Goal: Task Accomplishment & Management: Manage account settings

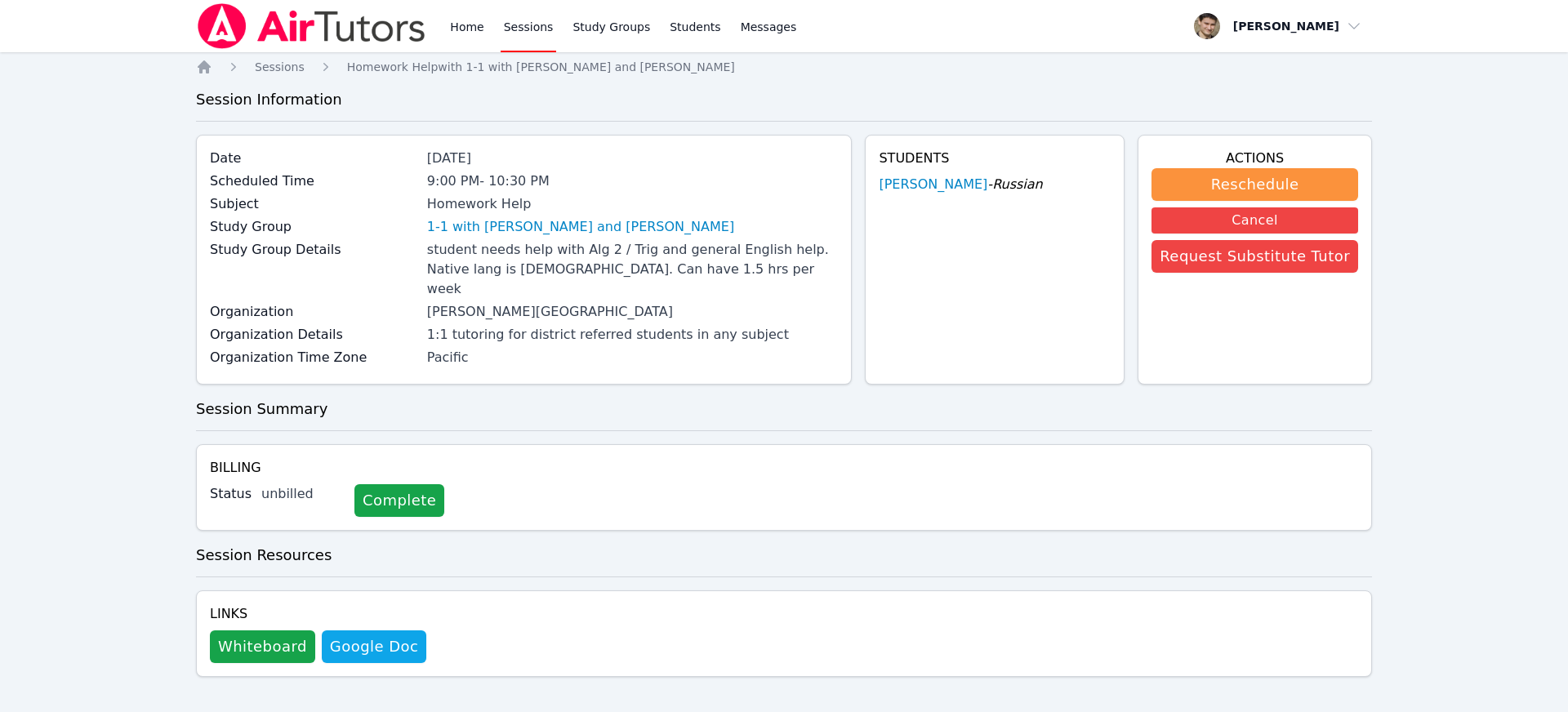
click at [596, 29] on link "Study Groups" at bounding box center [611, 25] width 84 height 52
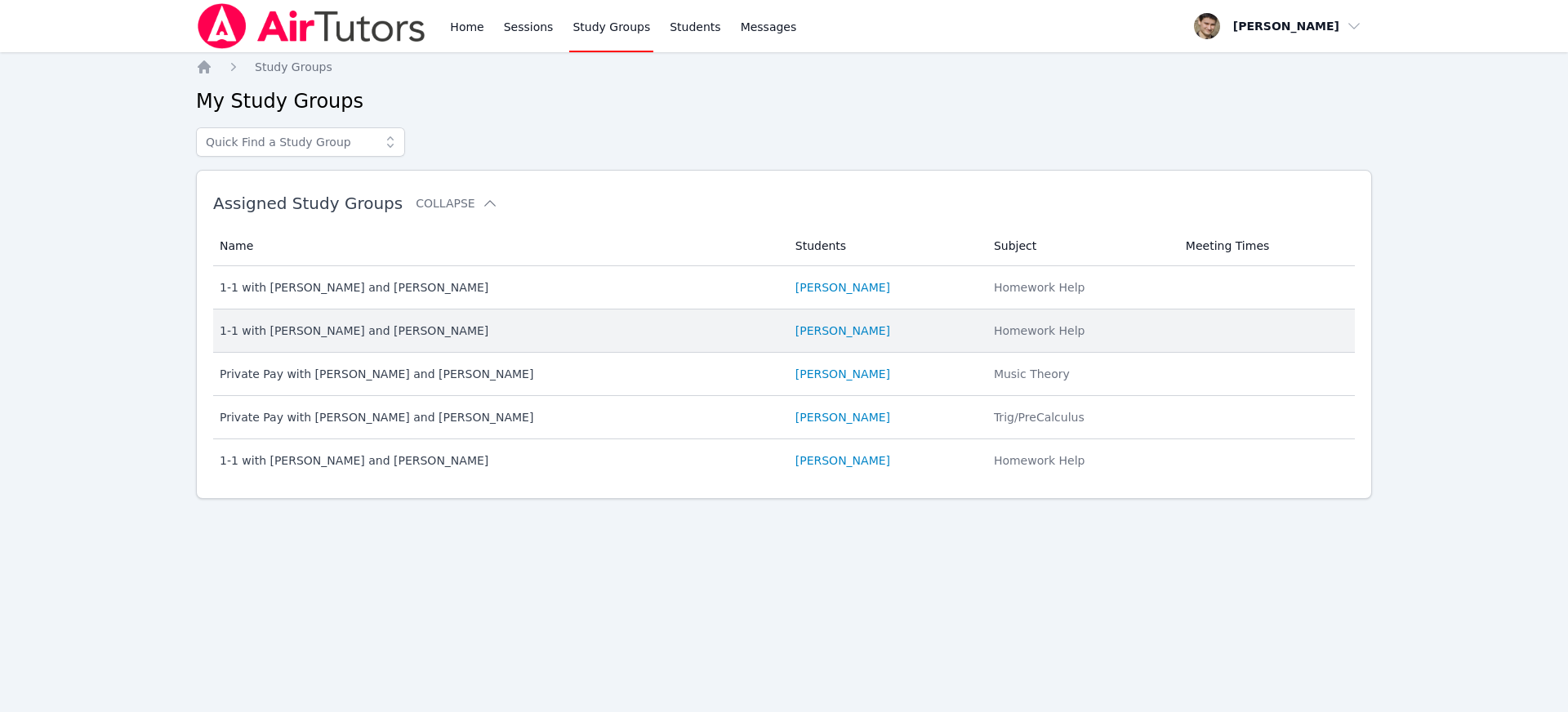
click at [422, 329] on div "1-1 with [PERSON_NAME] and [PERSON_NAME]" at bounding box center [498, 331] width 556 height 16
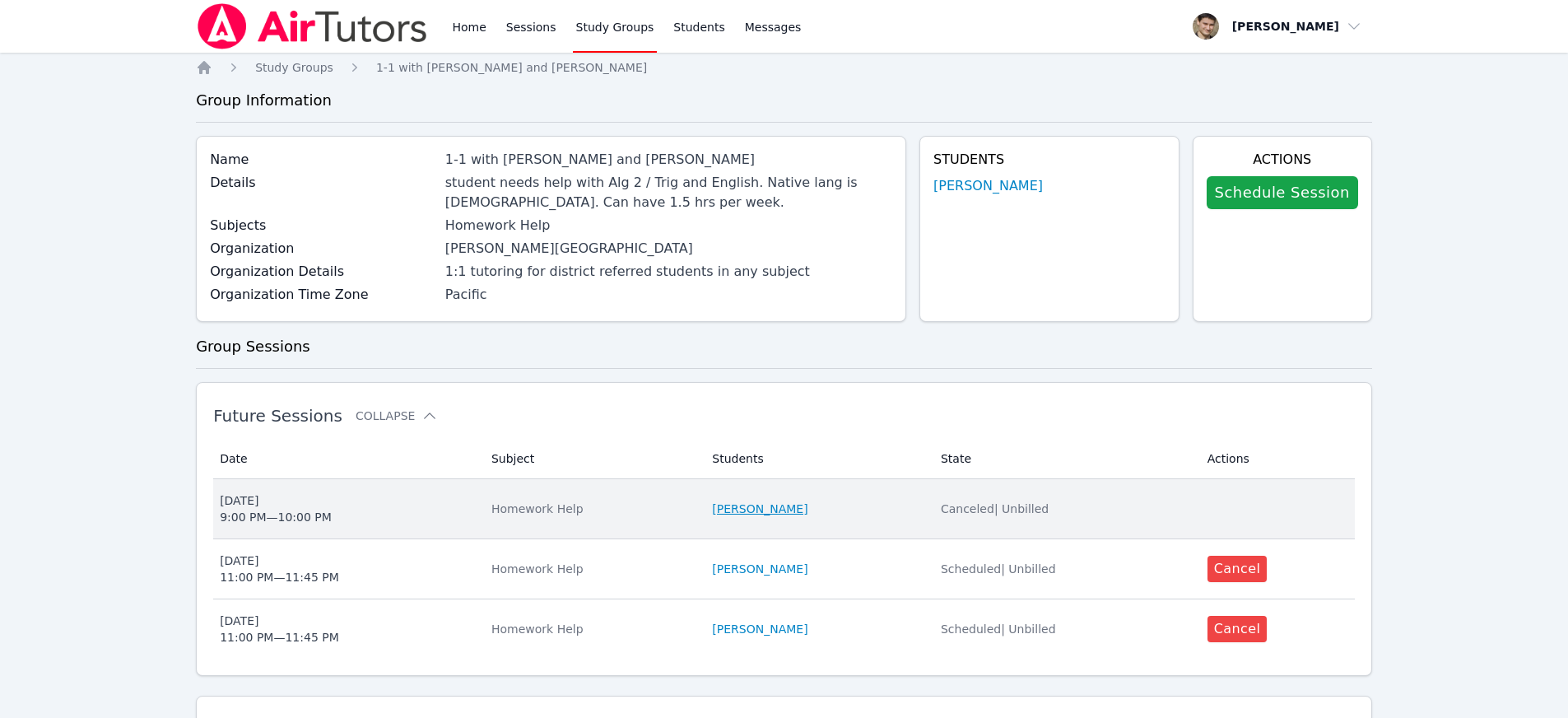
click at [764, 503] on link "[PERSON_NAME]" at bounding box center [760, 509] width 95 height 16
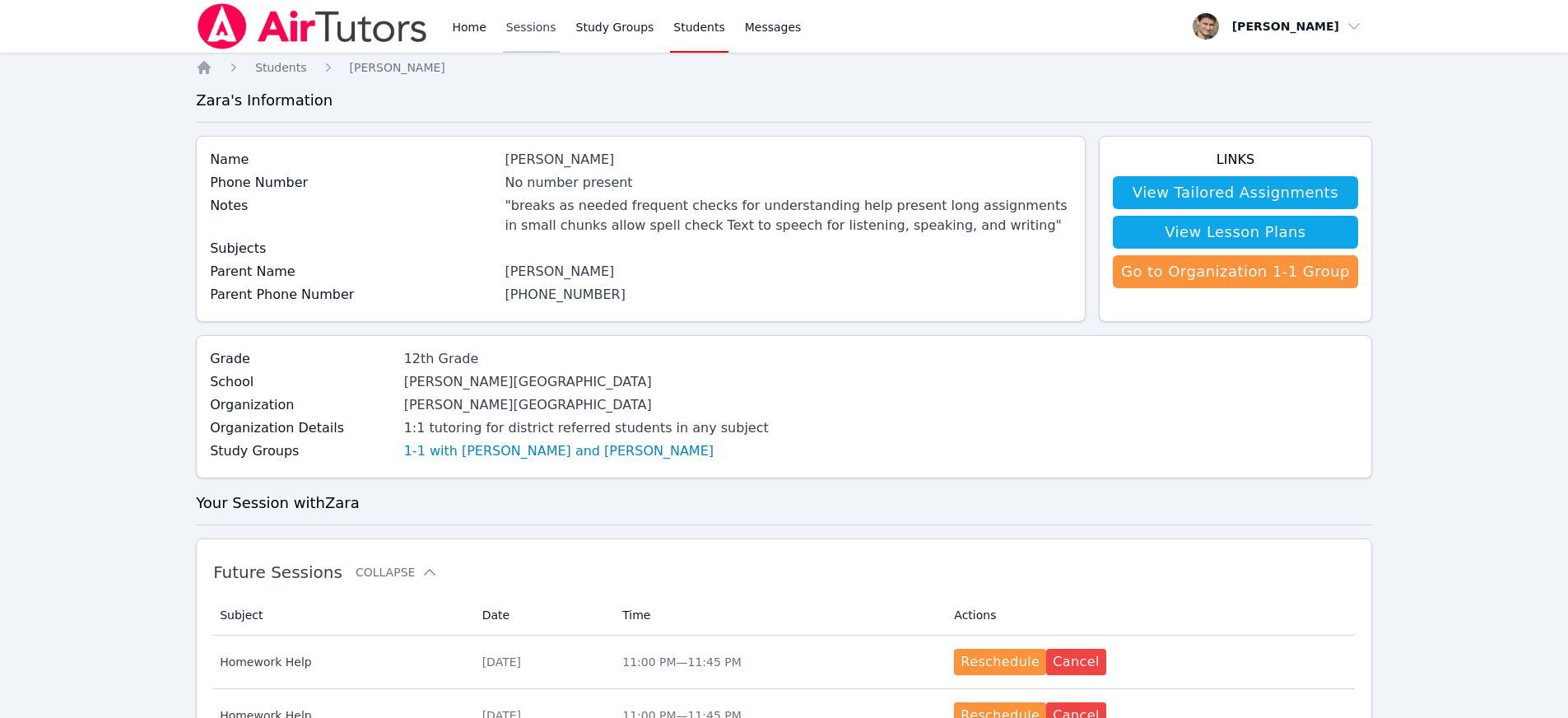
click at [524, 33] on link "Sessions" at bounding box center [531, 26] width 57 height 52
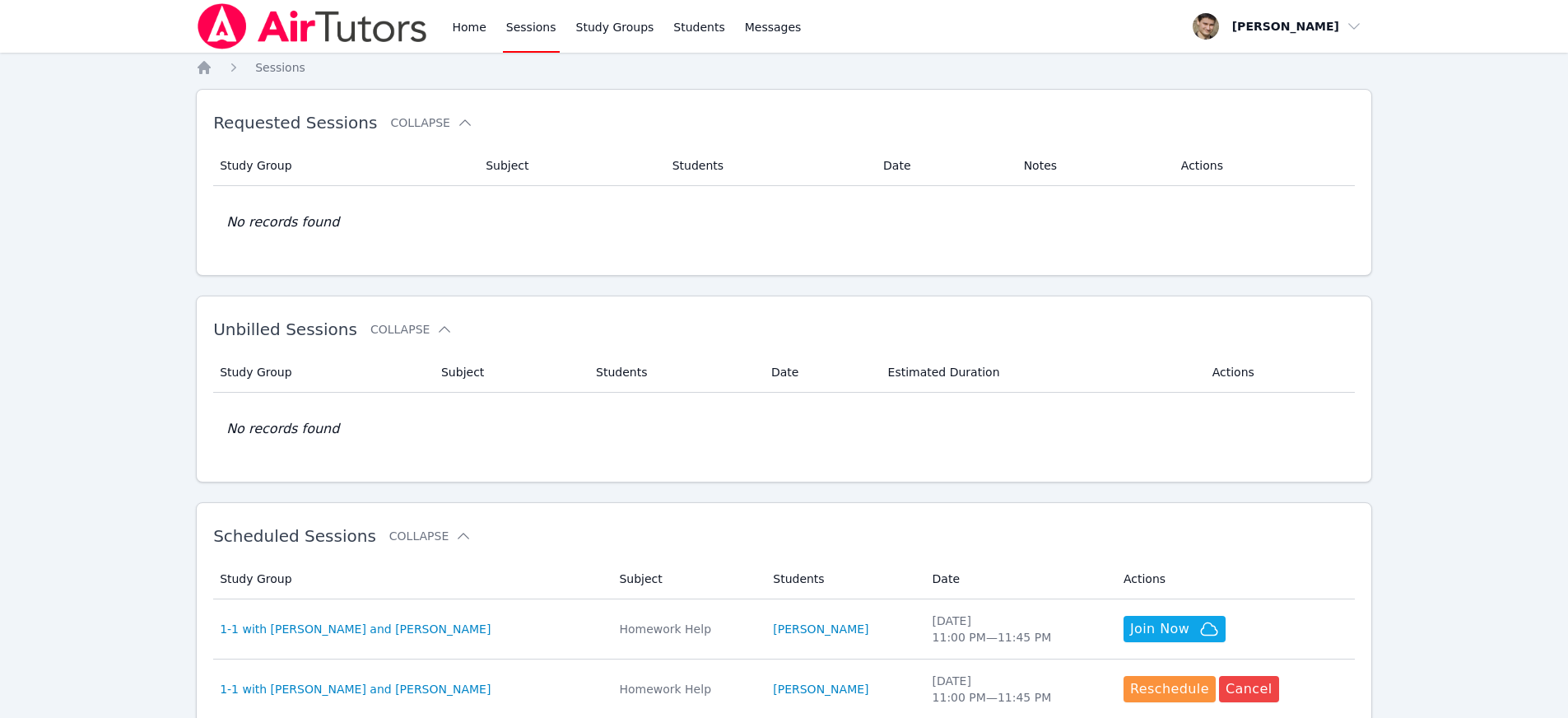
click at [513, 35] on link "Sessions" at bounding box center [531, 26] width 57 height 52
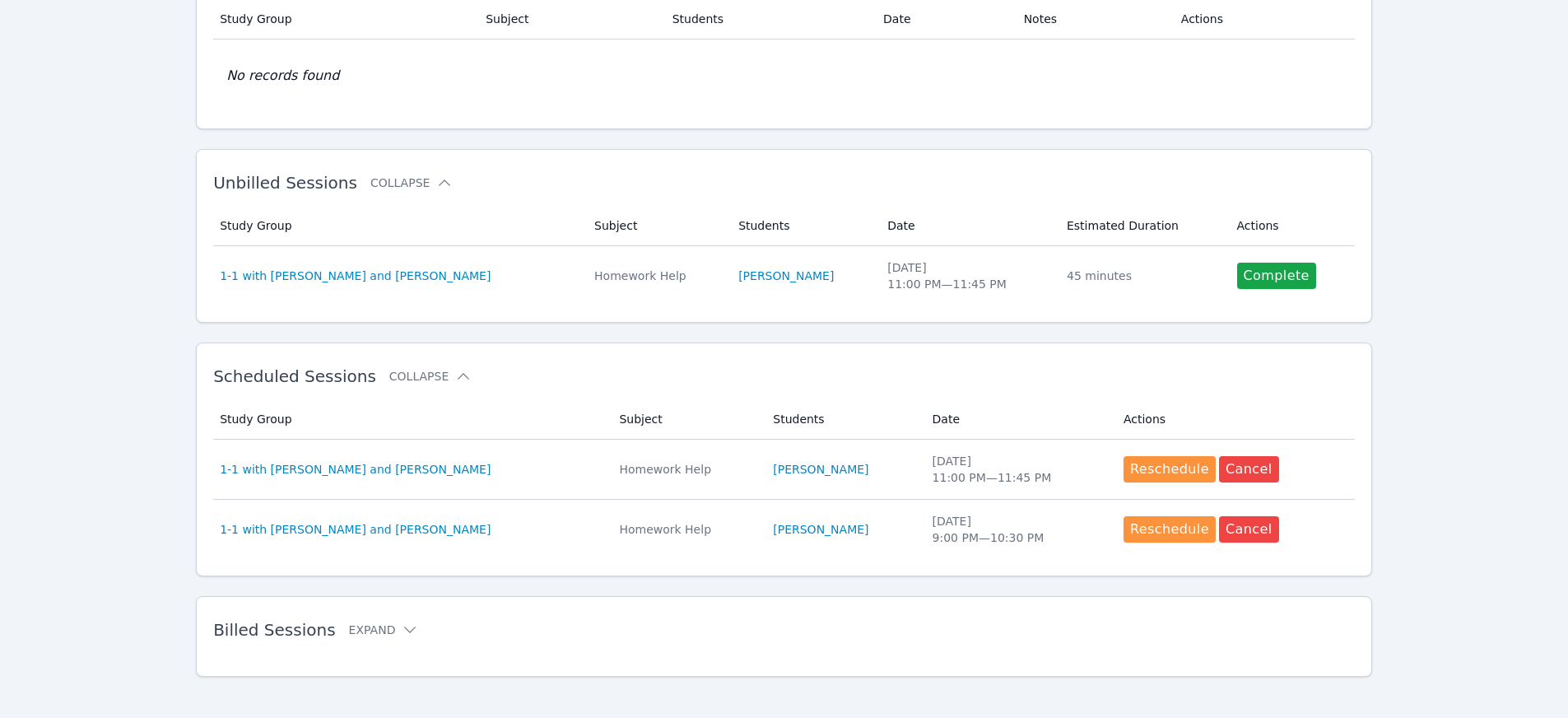
scroll to position [158, 0]
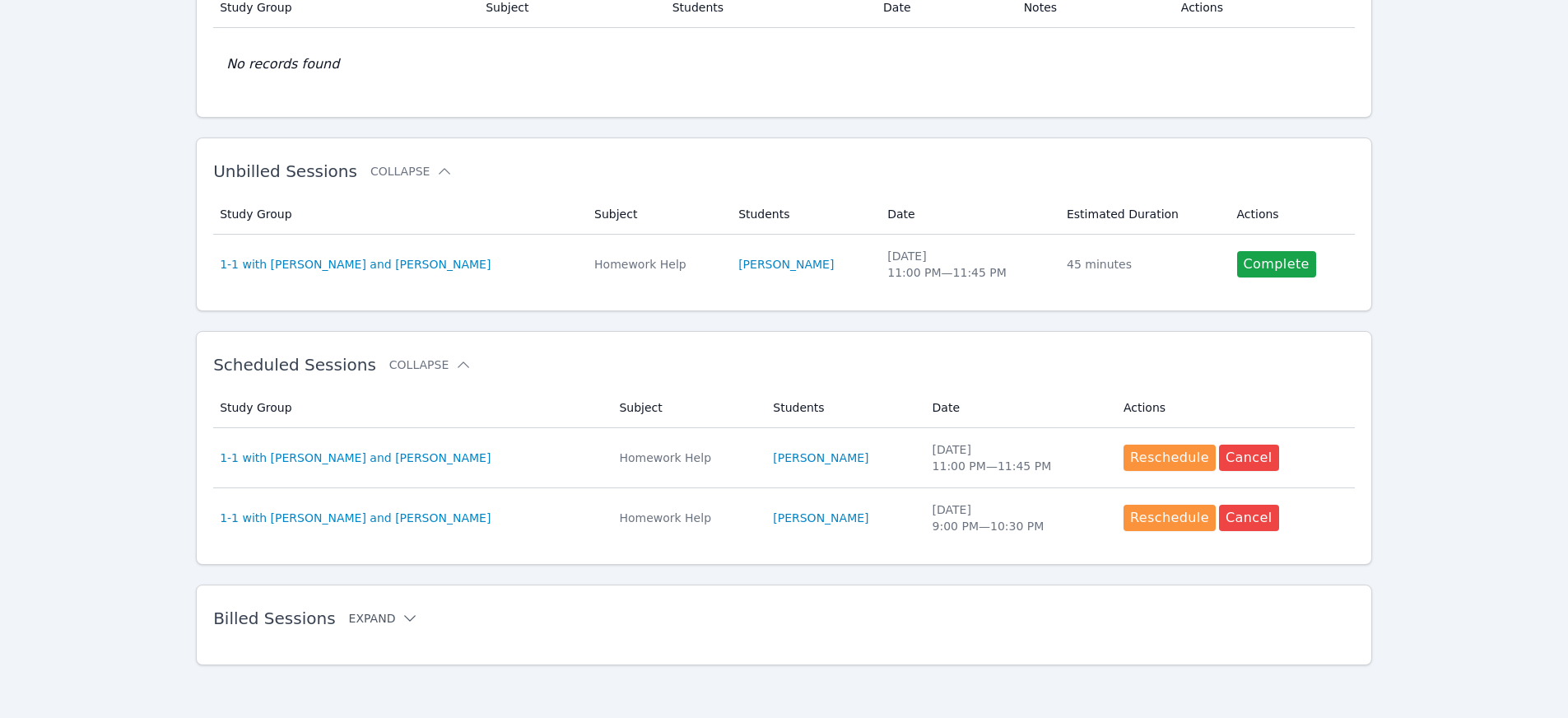
click at [402, 623] on icon at bounding box center [409, 618] width 16 height 16
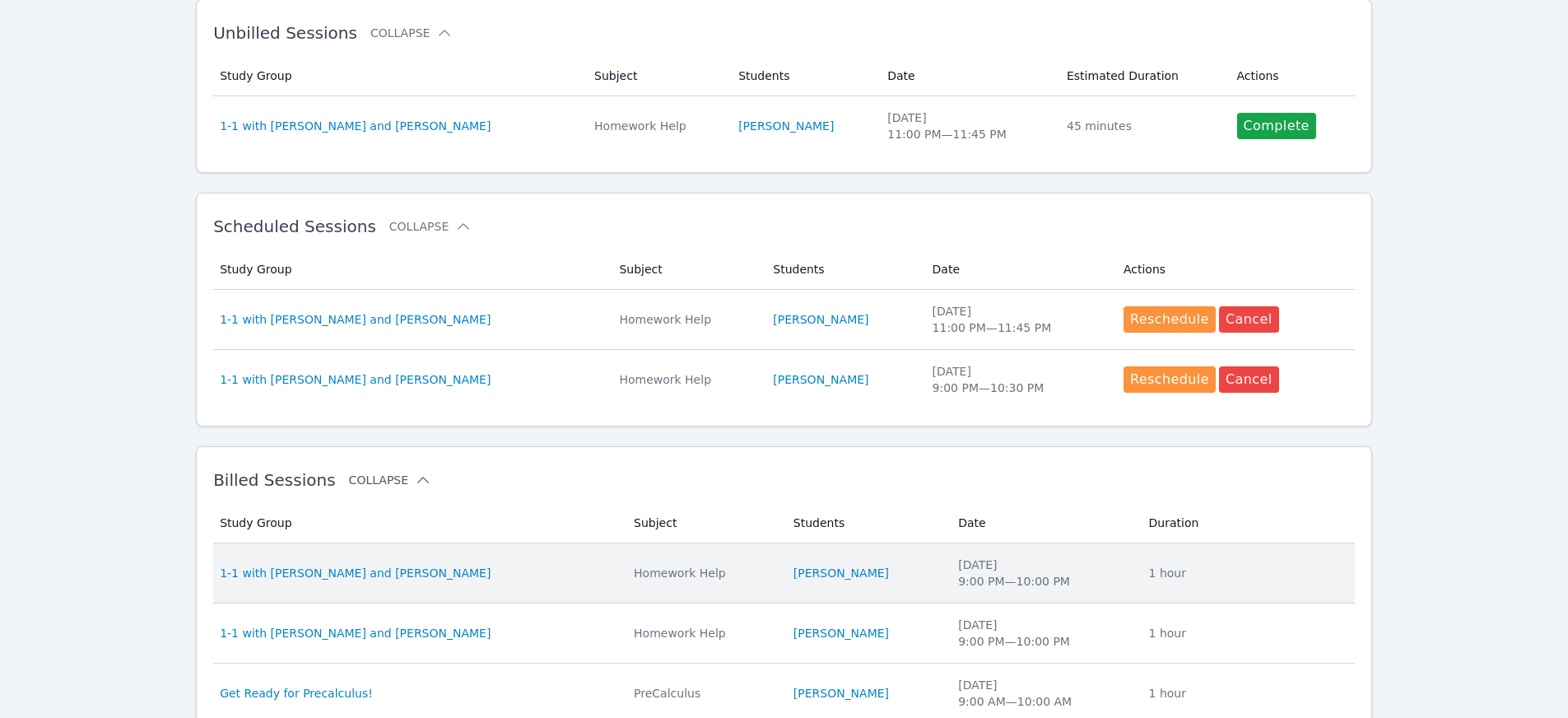
scroll to position [303, 0]
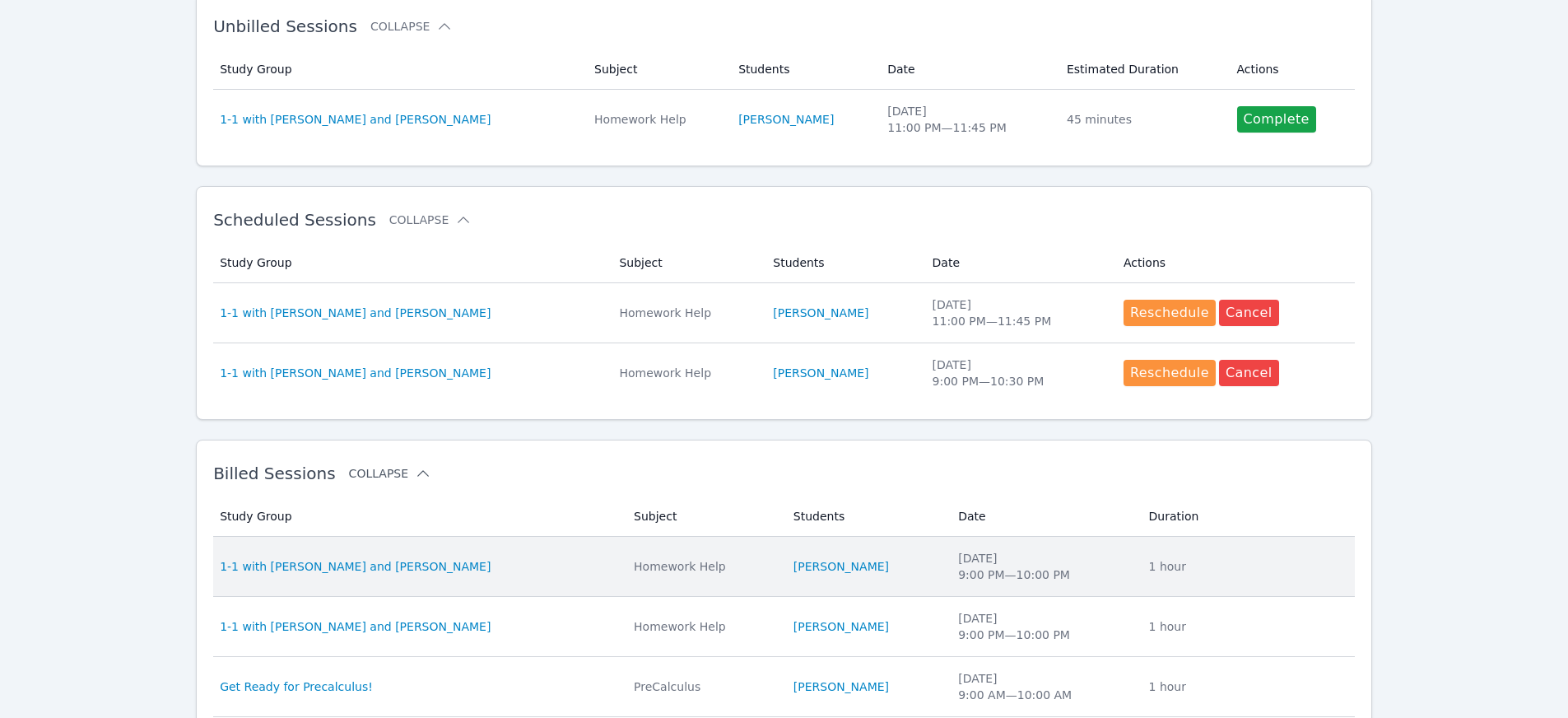
click at [528, 572] on div "1-1 with [PERSON_NAME] and [PERSON_NAME]" at bounding box center [417, 566] width 394 height 16
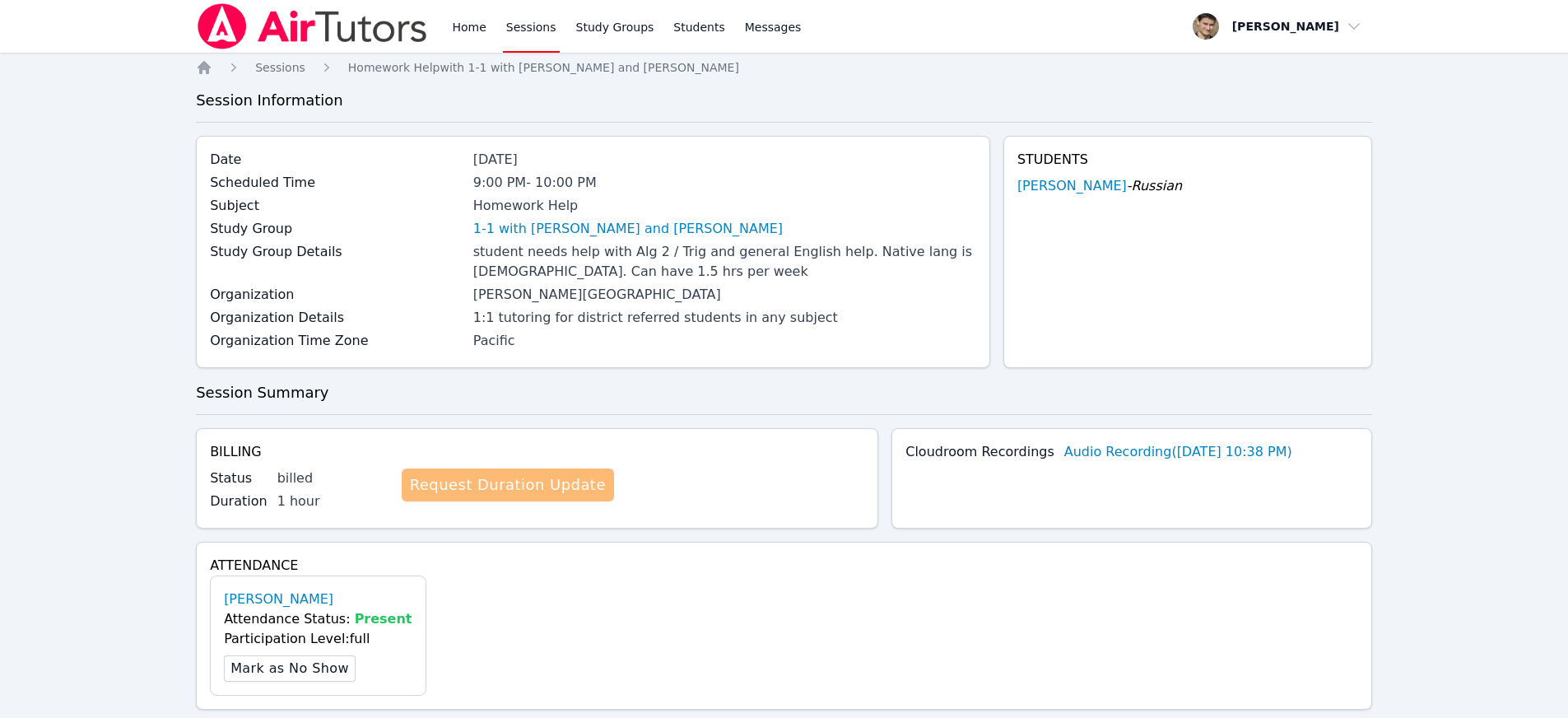
click at [505, 496] on link "Request Duration Update" at bounding box center [507, 485] width 212 height 33
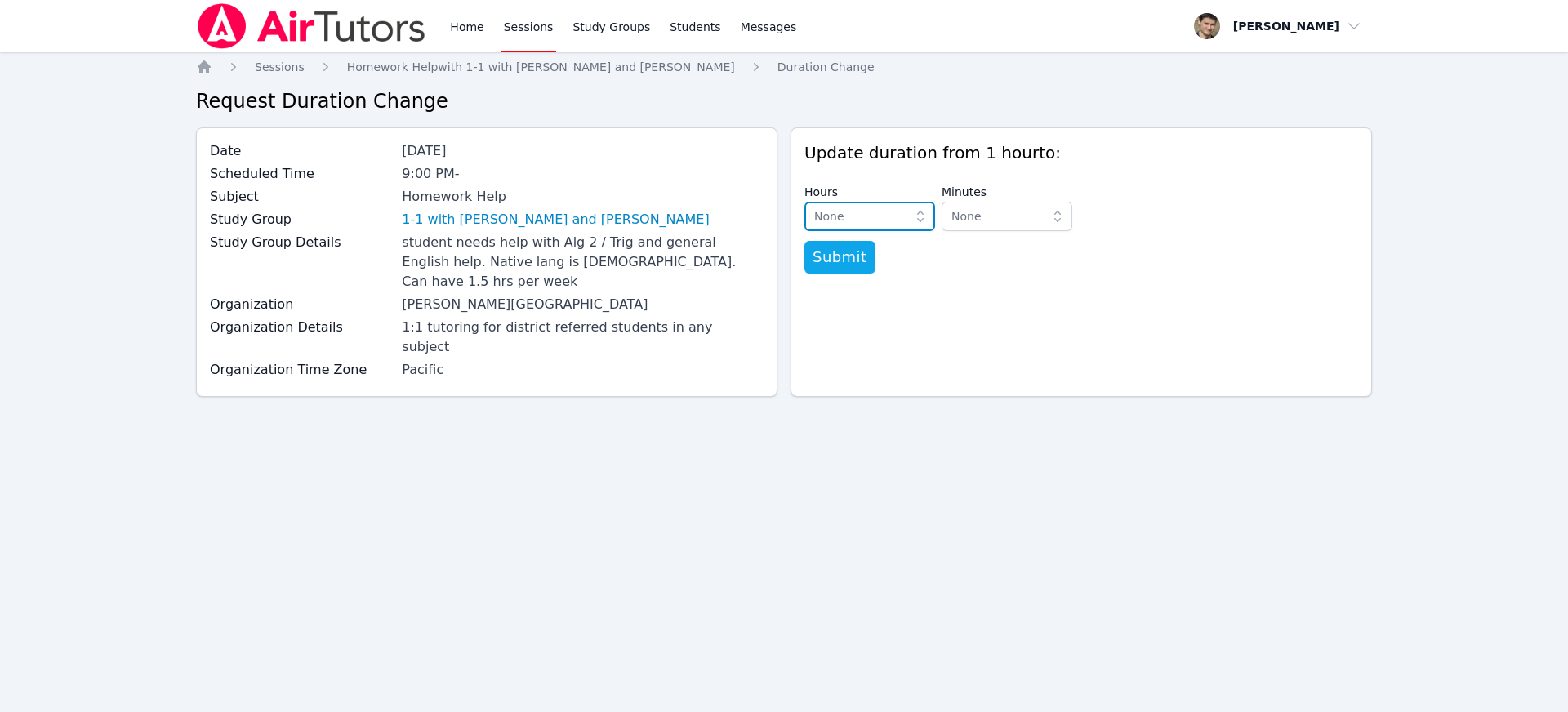
click at [911, 218] on button "None" at bounding box center [870, 216] width 130 height 29
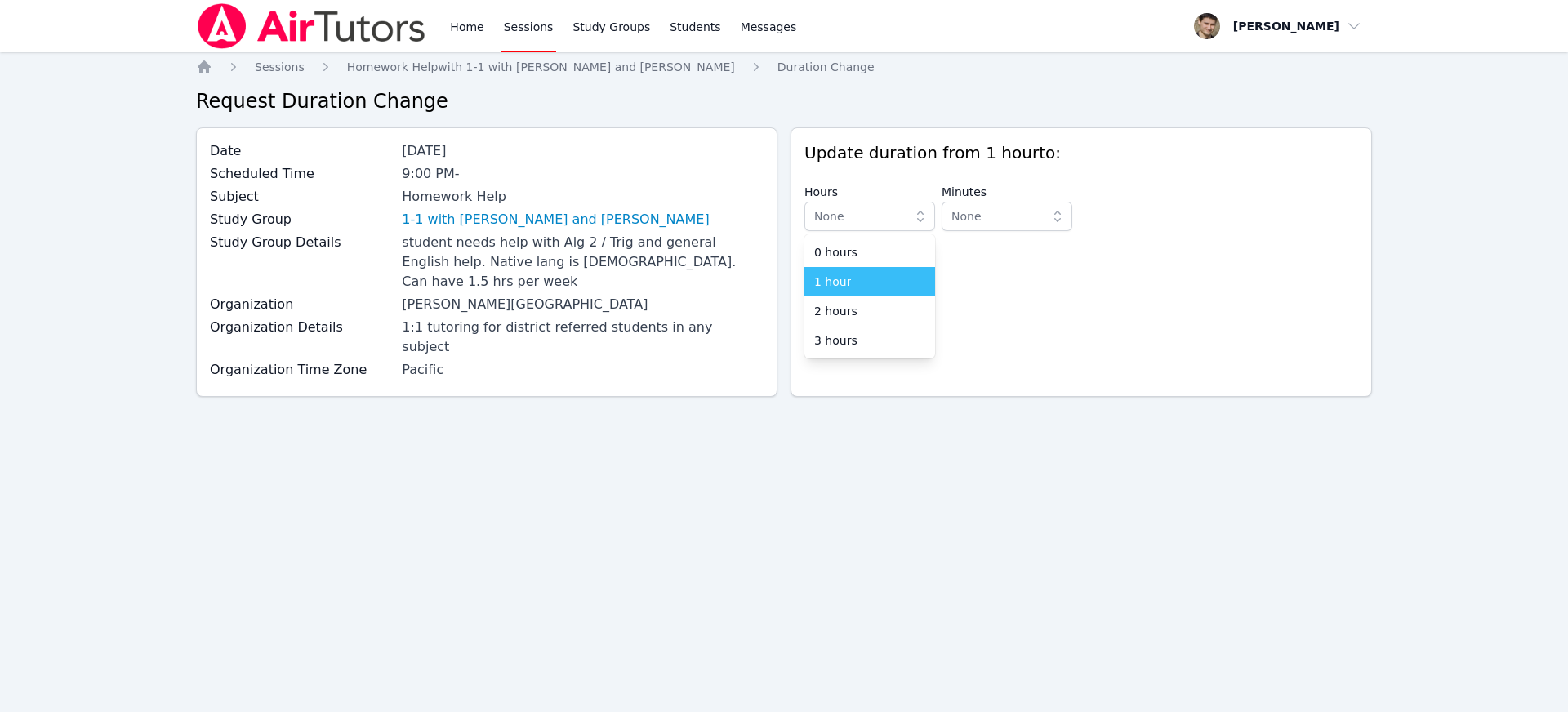
click at [867, 283] on div "1 hour" at bounding box center [870, 281] width 111 height 16
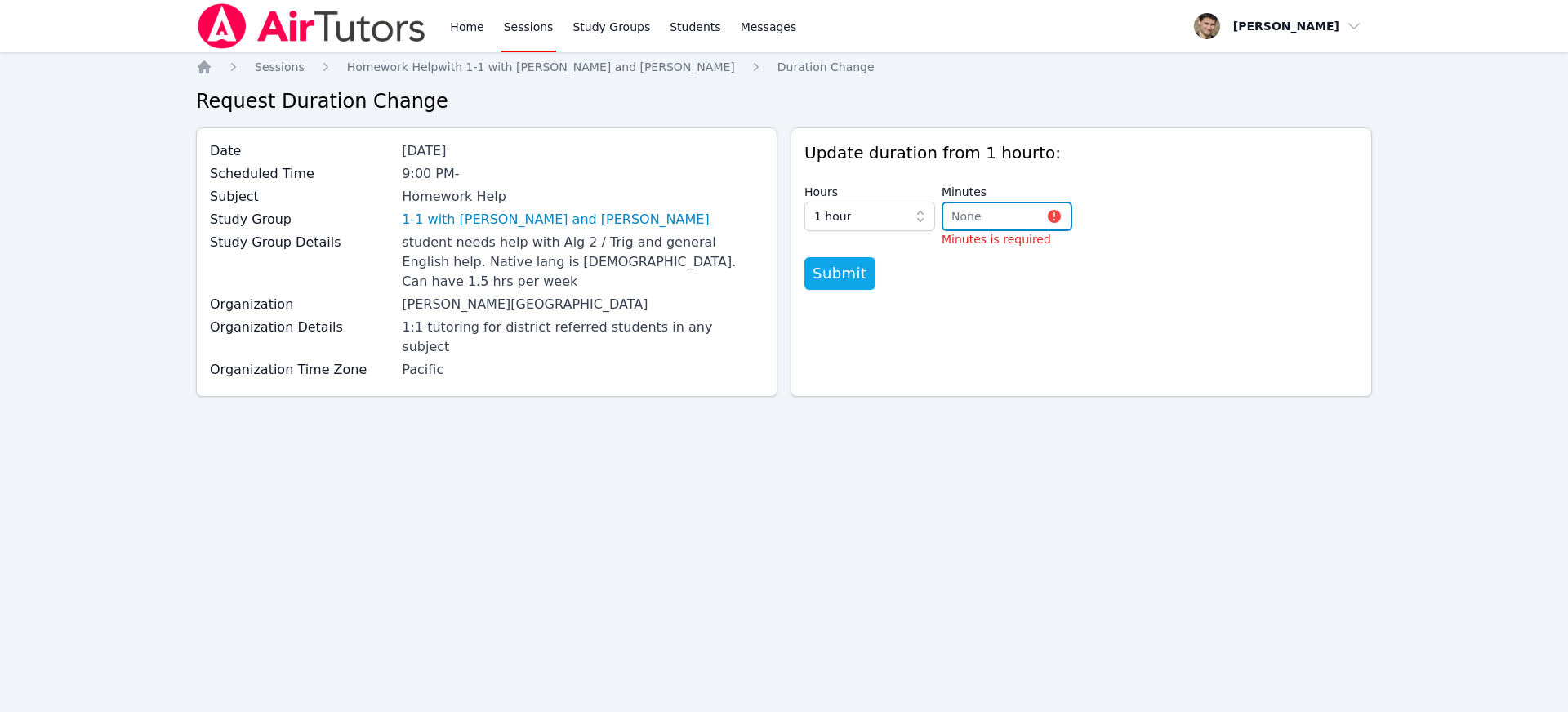
click at [988, 222] on span "None" at bounding box center [995, 216] width 88 height 20
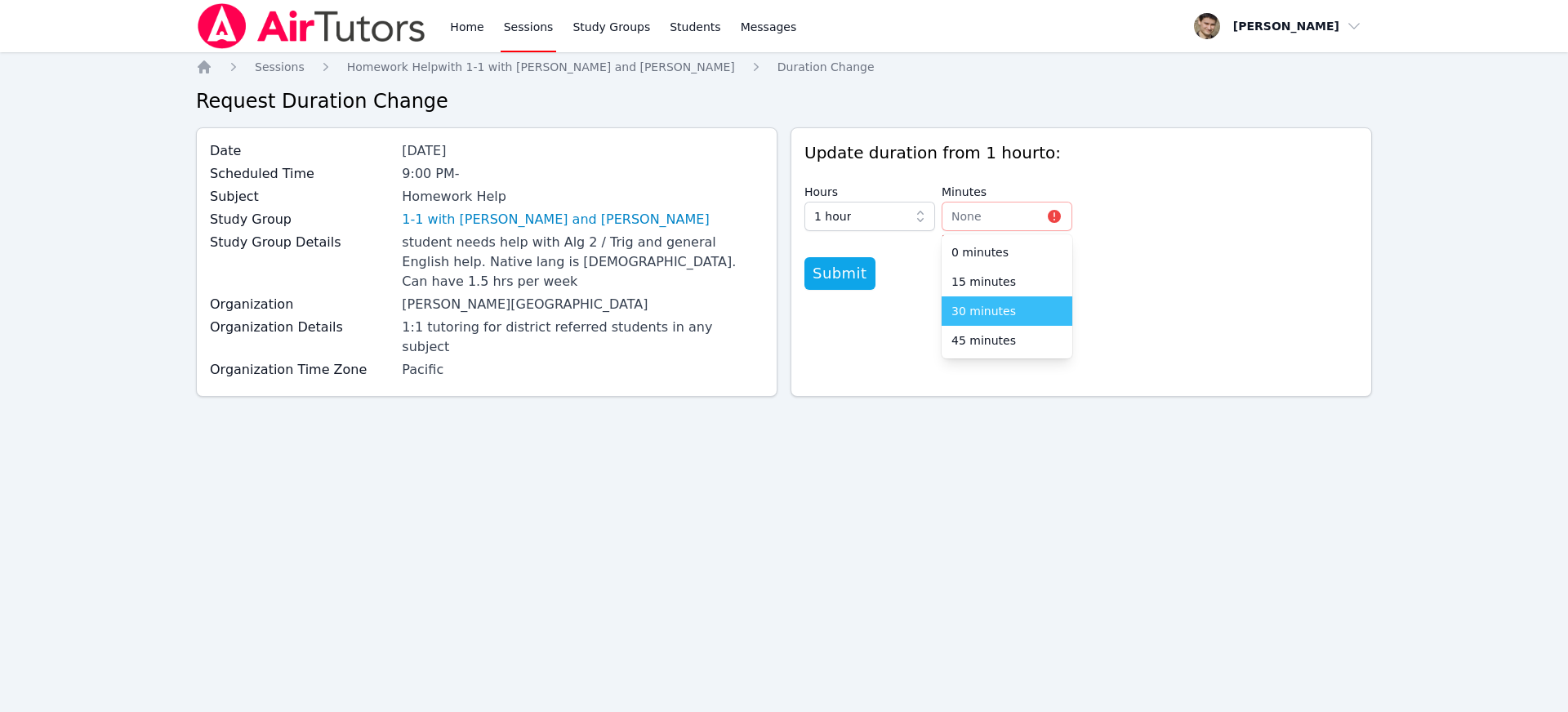
click at [996, 304] on span "30 minutes" at bounding box center [983, 311] width 64 height 16
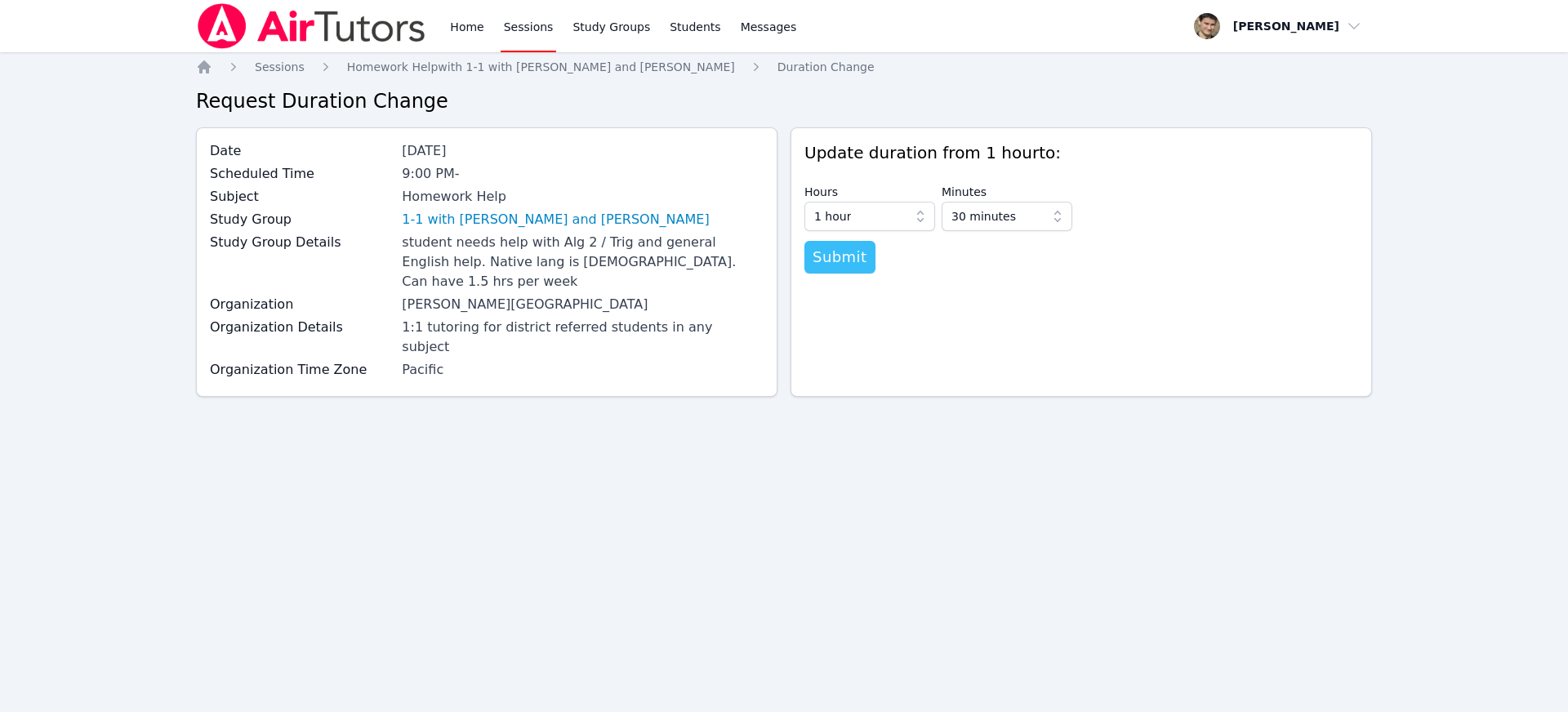
click at [827, 258] on span "Submit" at bounding box center [840, 257] width 55 height 23
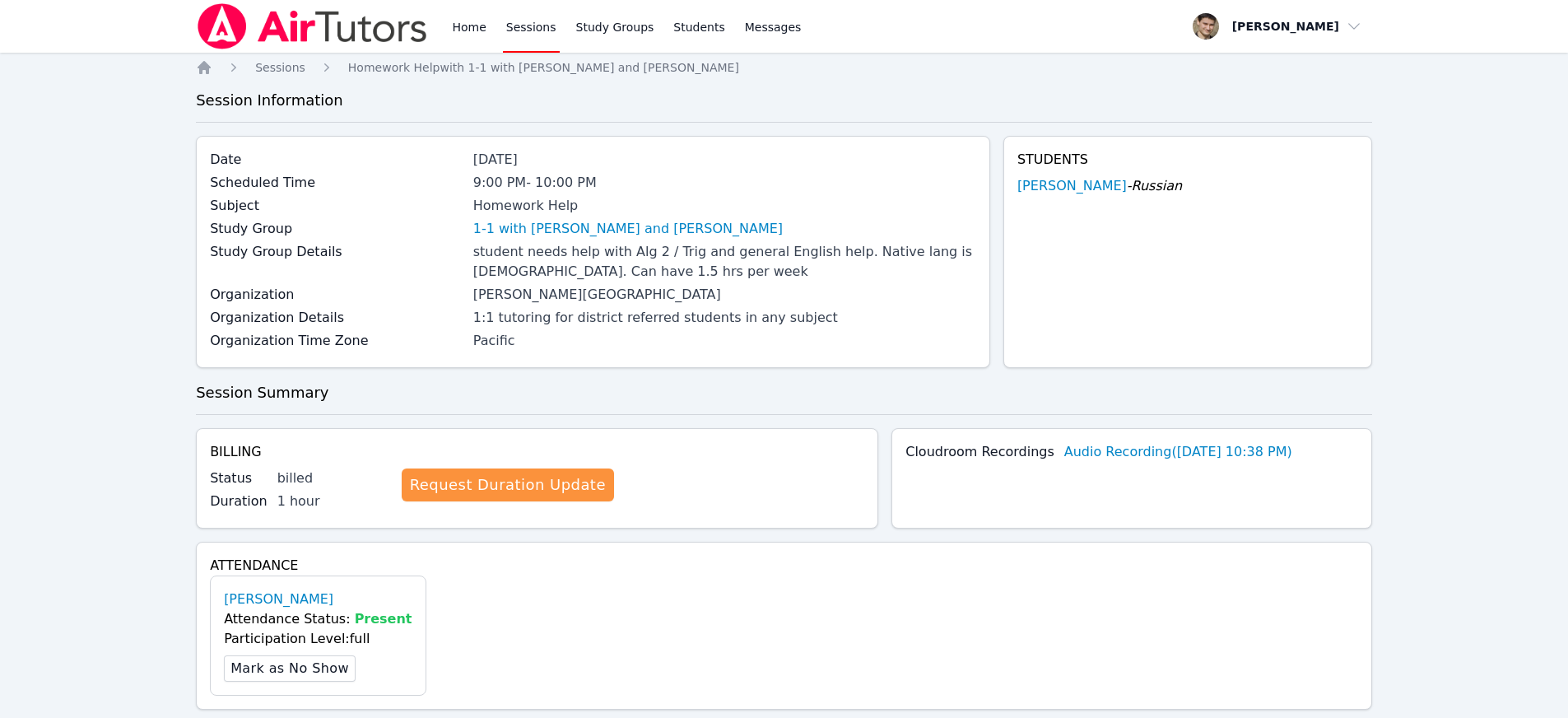
click at [532, 37] on link "Sessions" at bounding box center [531, 26] width 57 height 52
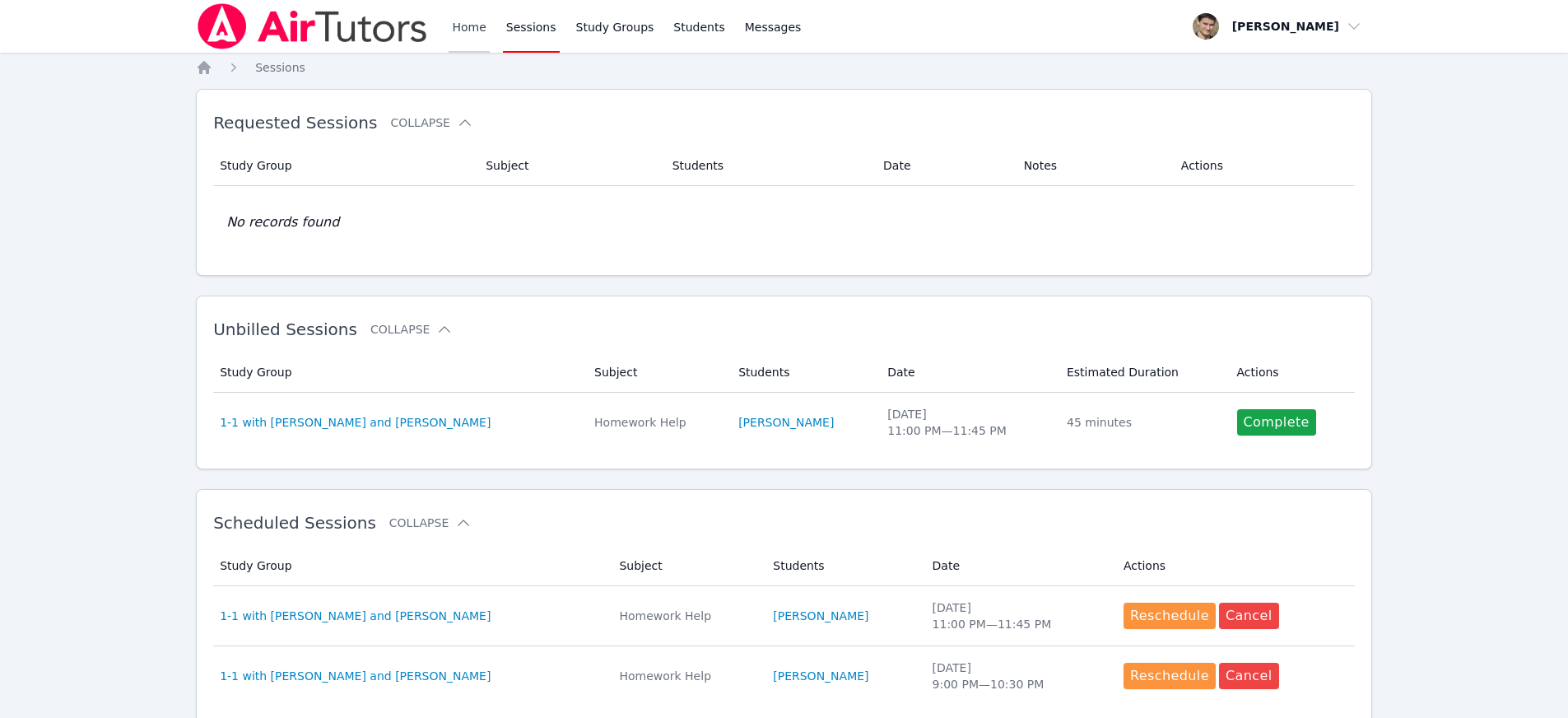
click at [473, 26] on link "Home" at bounding box center [468, 26] width 40 height 52
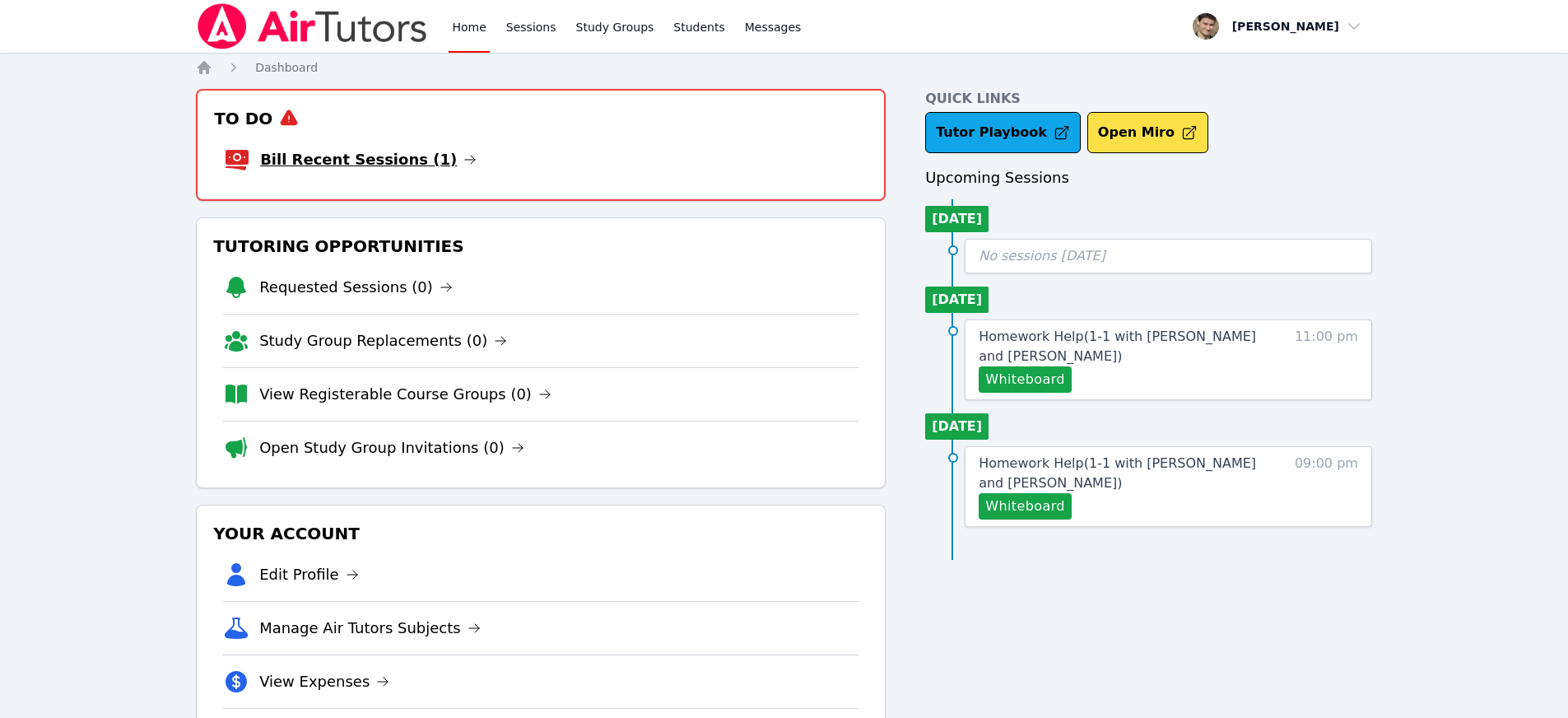
click at [374, 159] on link "Bill Recent Sessions (1)" at bounding box center [367, 160] width 216 height 23
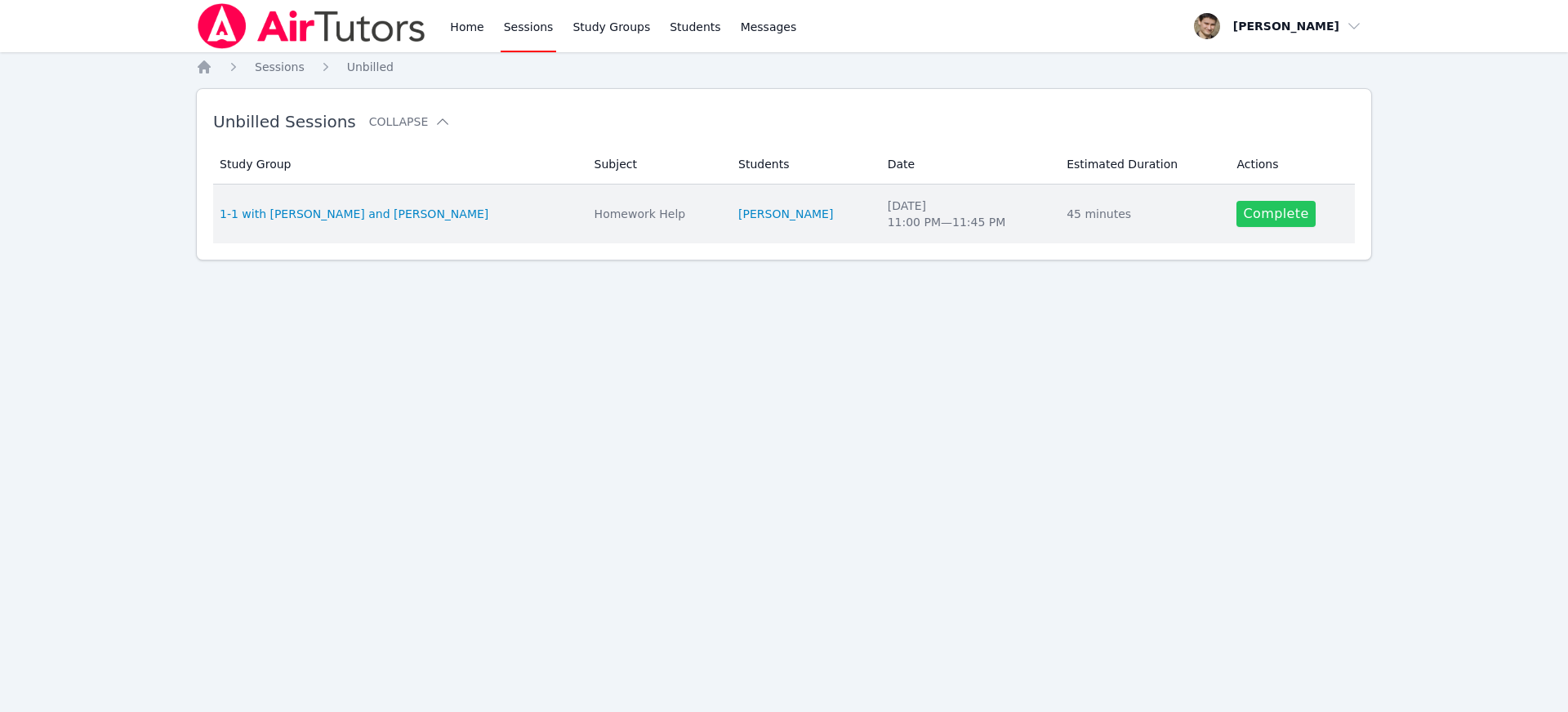
click at [1274, 209] on link "Complete" at bounding box center [1275, 214] width 78 height 26
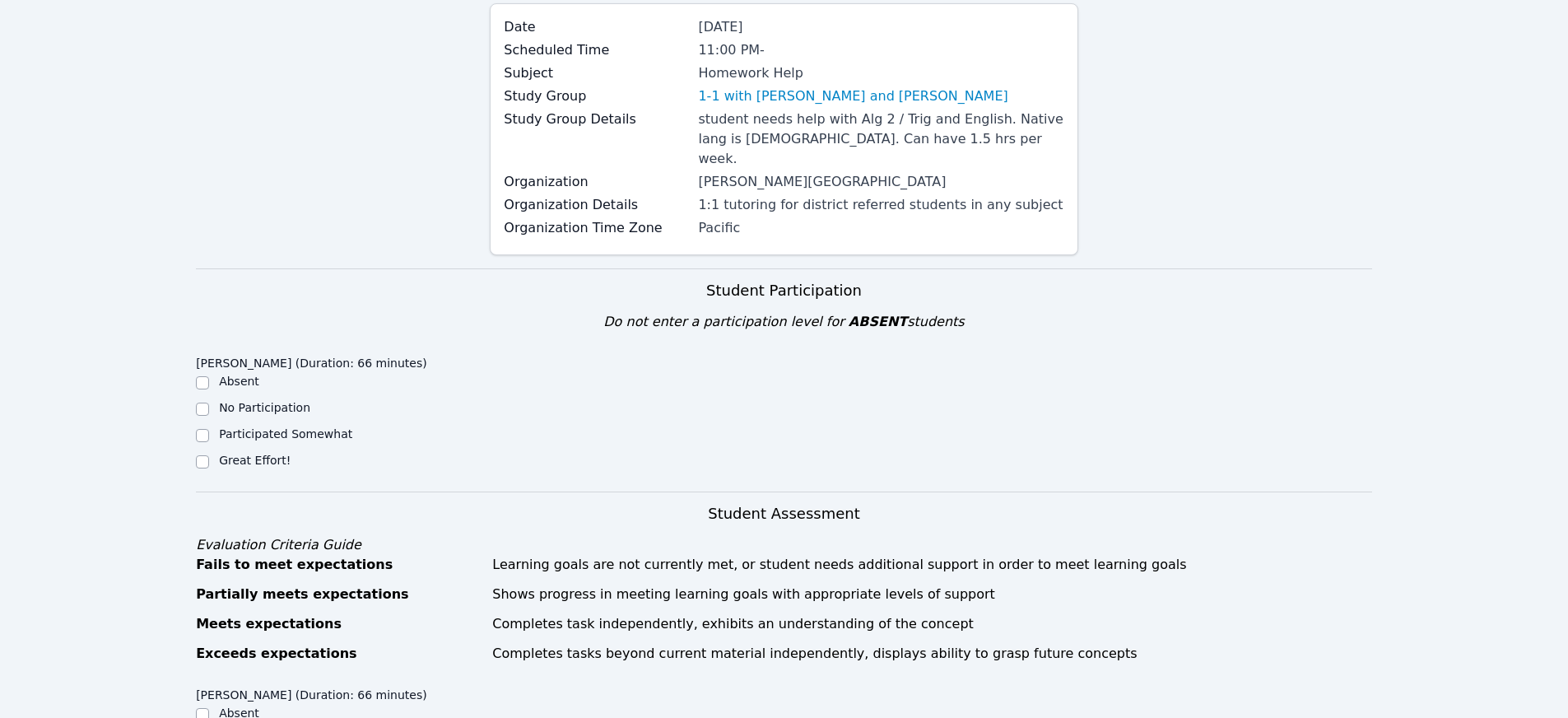
scroll to position [350, 0]
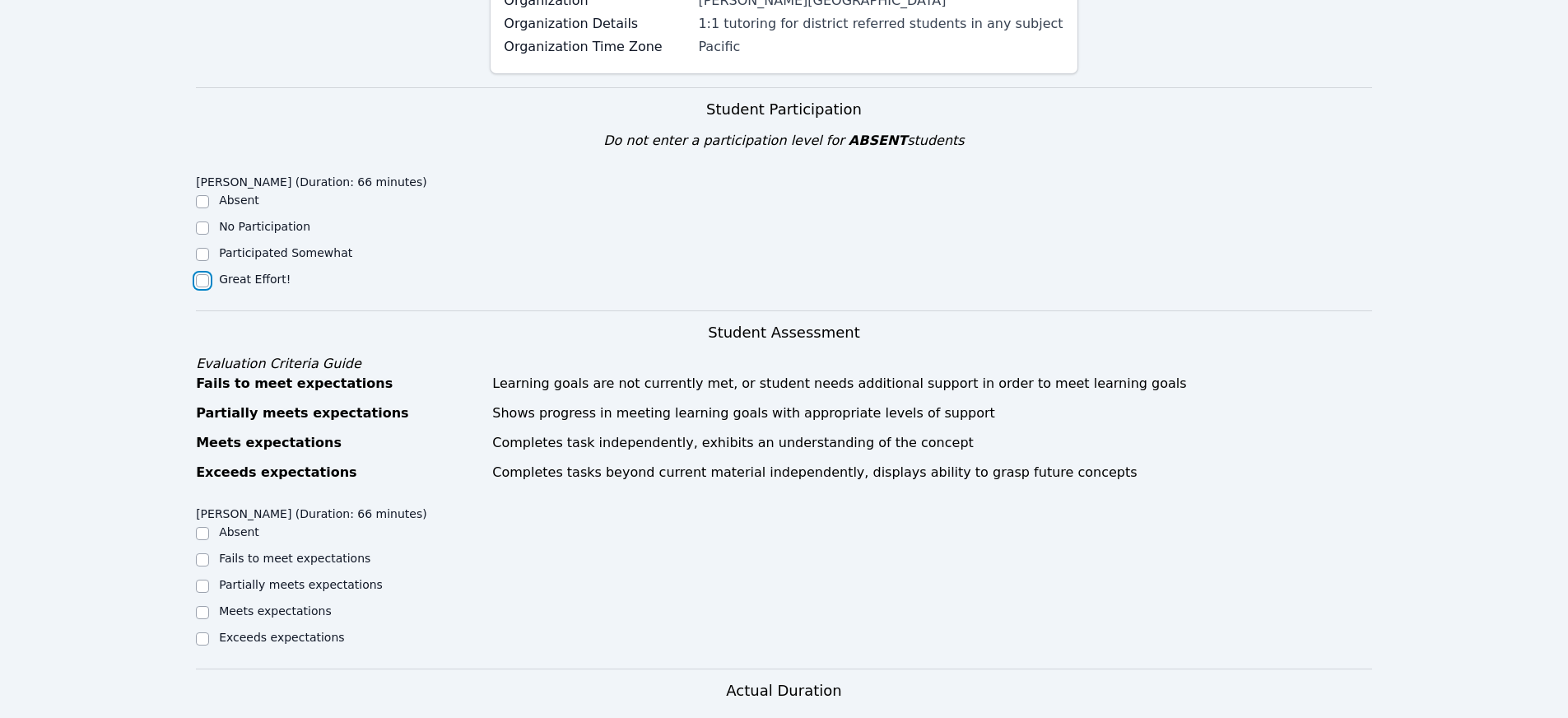
click at [196, 274] on input "Great Effort!" at bounding box center [203, 281] width 13 height 13
checkbox input "true"
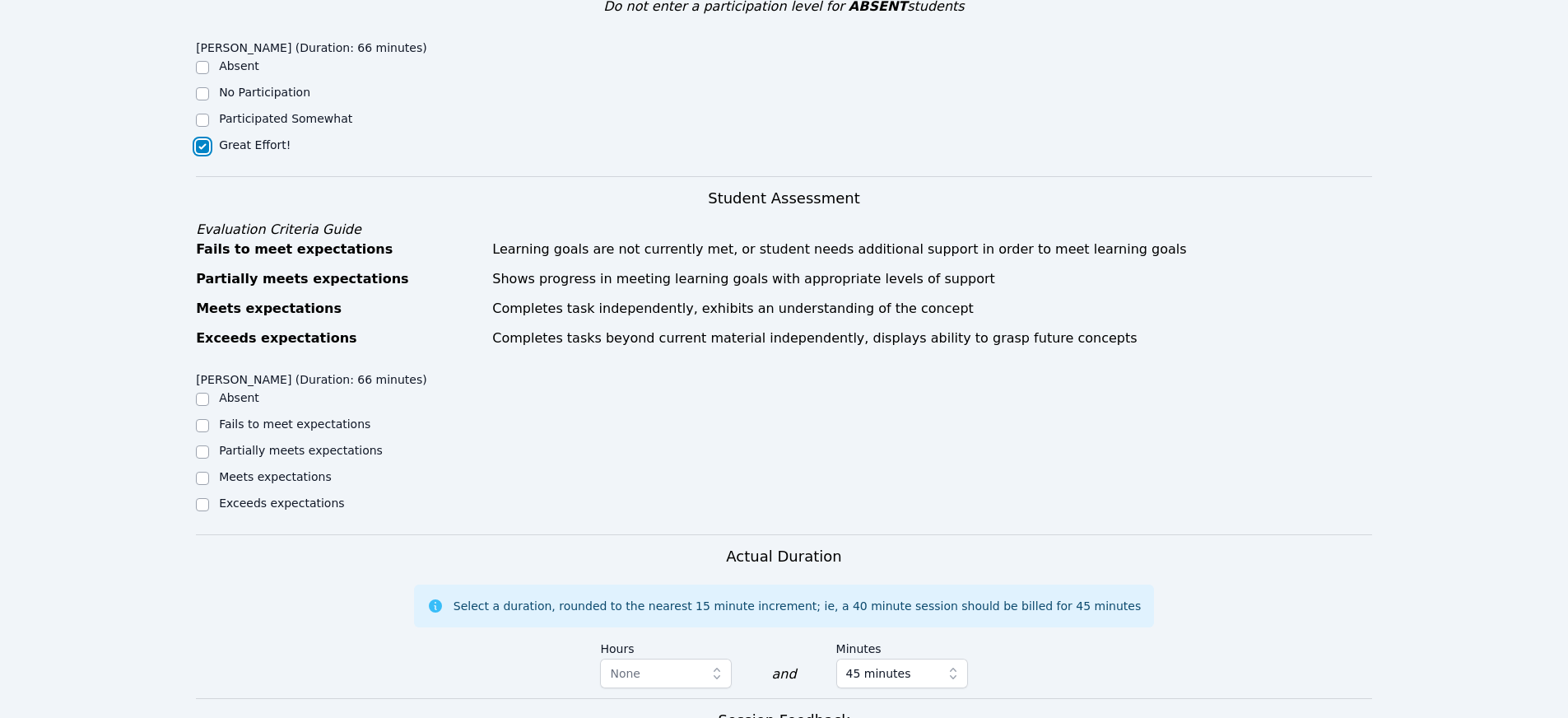
scroll to position [487, 0]
click at [204, 469] on input "Meets expectations" at bounding box center [203, 476] width 13 height 13
checkbox input "true"
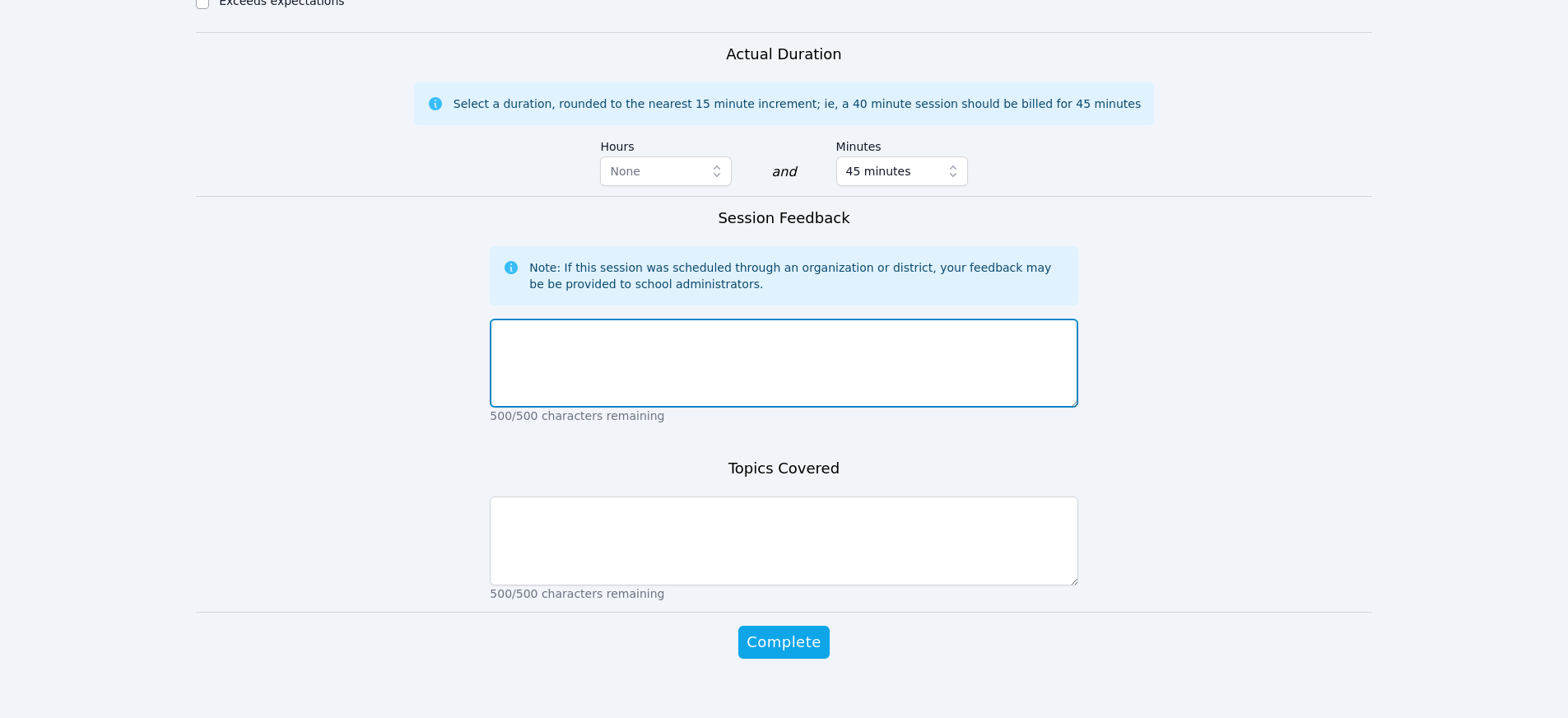
click at [645, 372] on textarea at bounding box center [784, 363] width 587 height 89
type textarea "great session, we did most of the examples that she needed to review. She did a…"
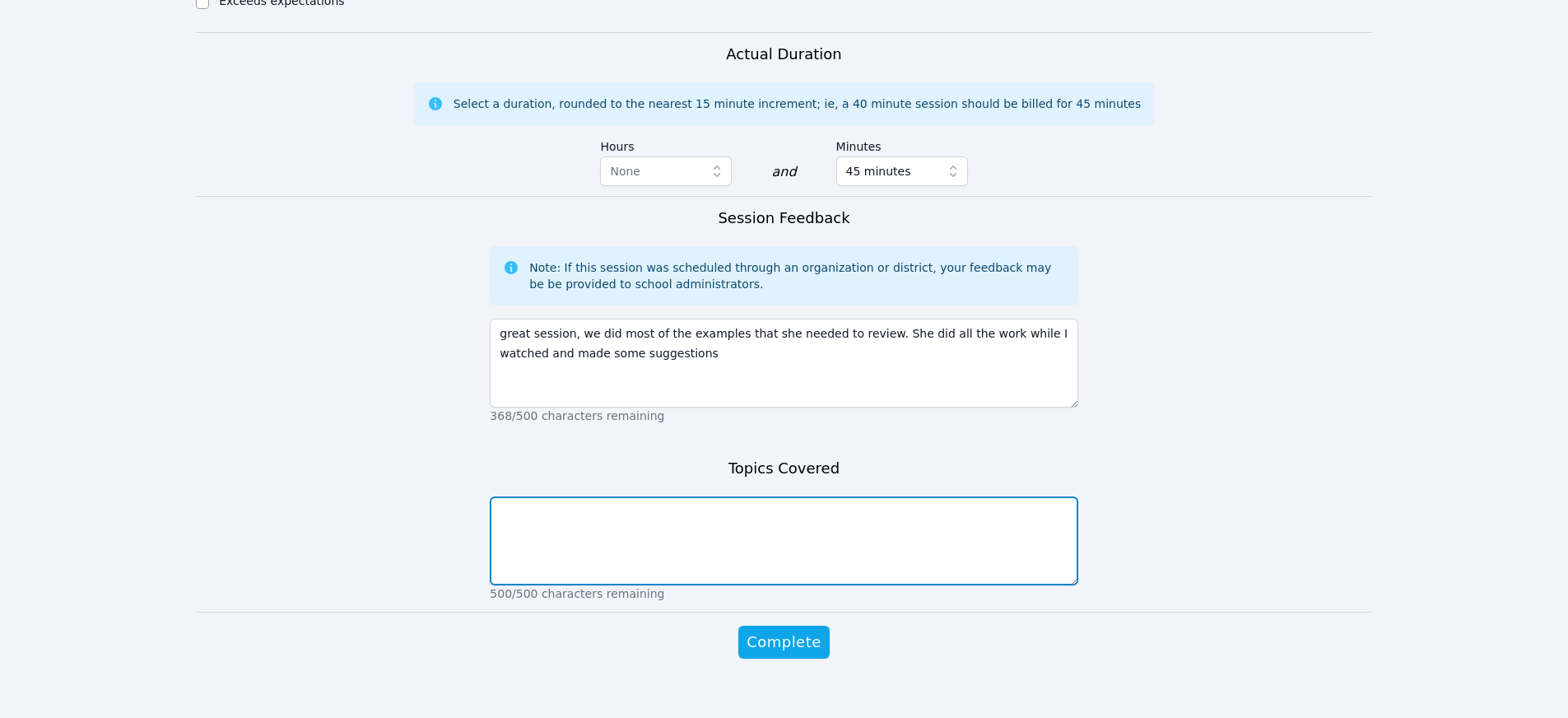
click at [595, 506] on textarea at bounding box center [784, 540] width 587 height 89
type textarea "solving equations with fractions and different denominators and variables on bo…"
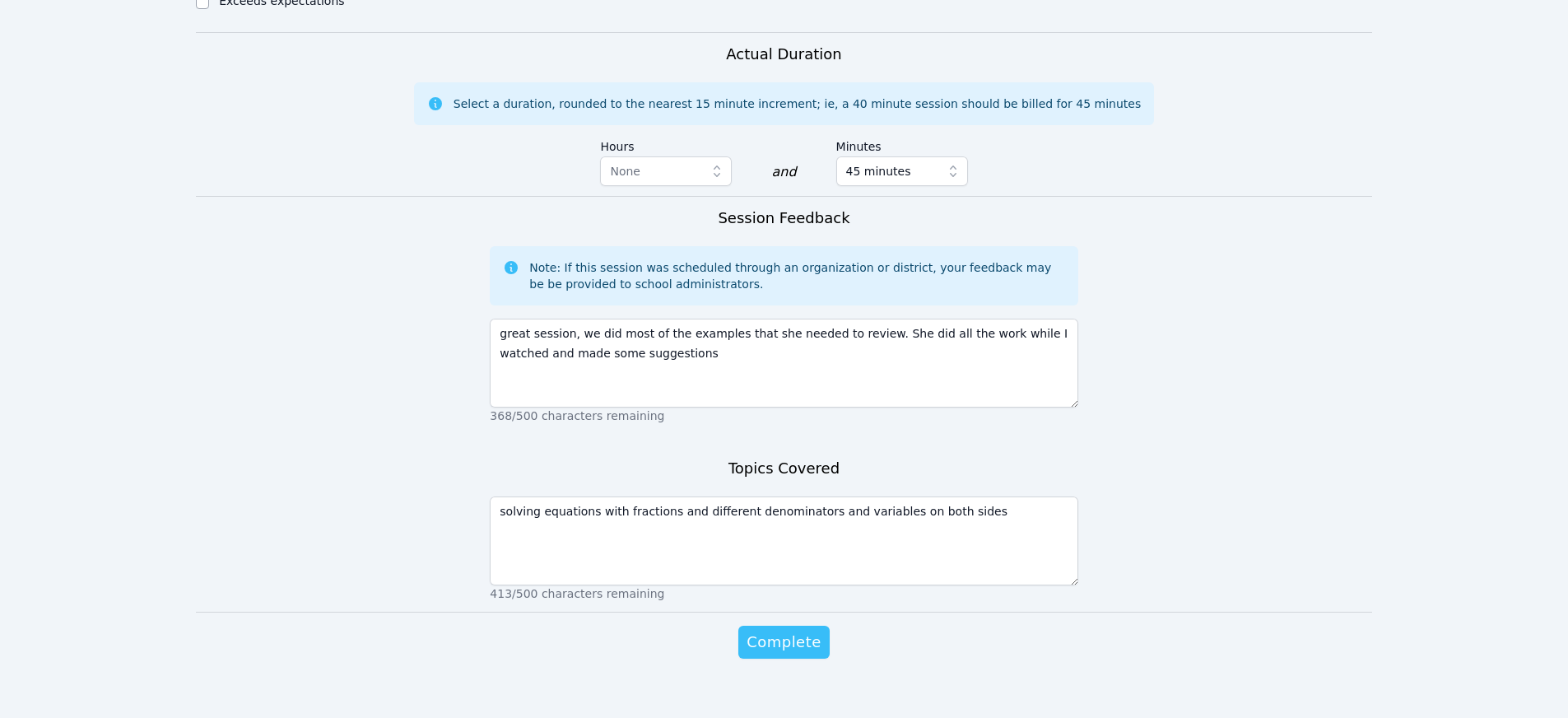
click at [803, 630] on span "Complete" at bounding box center [784, 642] width 74 height 23
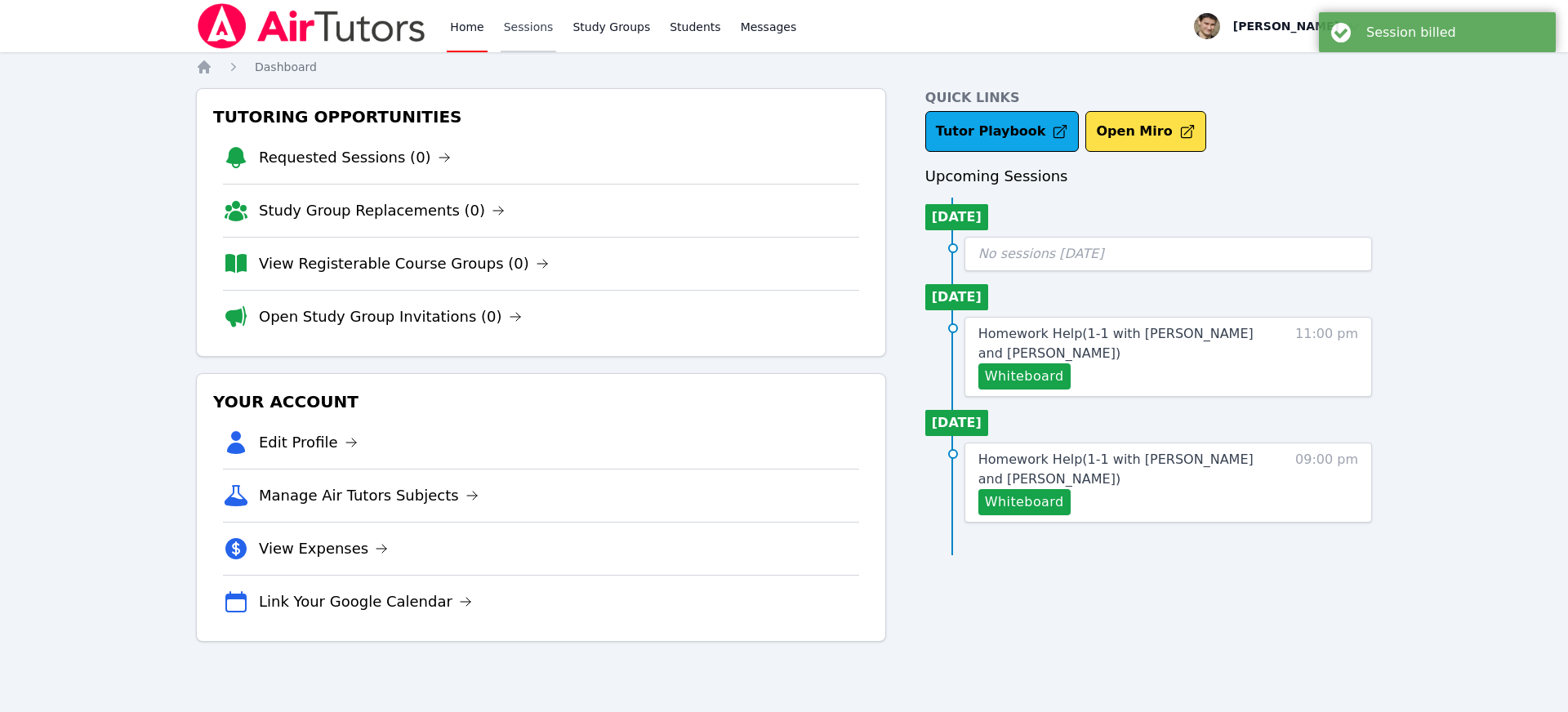
click at [536, 27] on link "Sessions" at bounding box center [529, 25] width 57 height 52
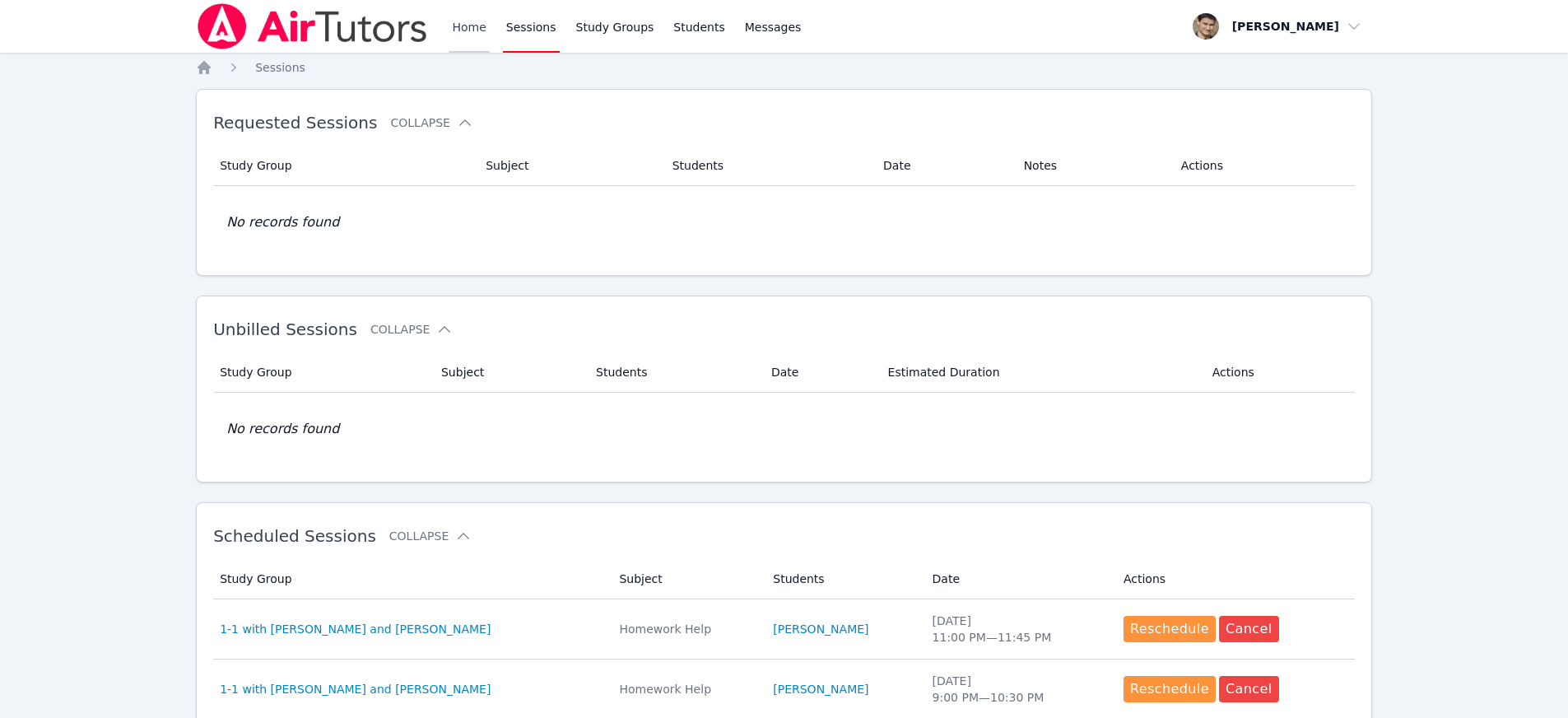
click at [466, 16] on link "Home" at bounding box center [468, 26] width 40 height 52
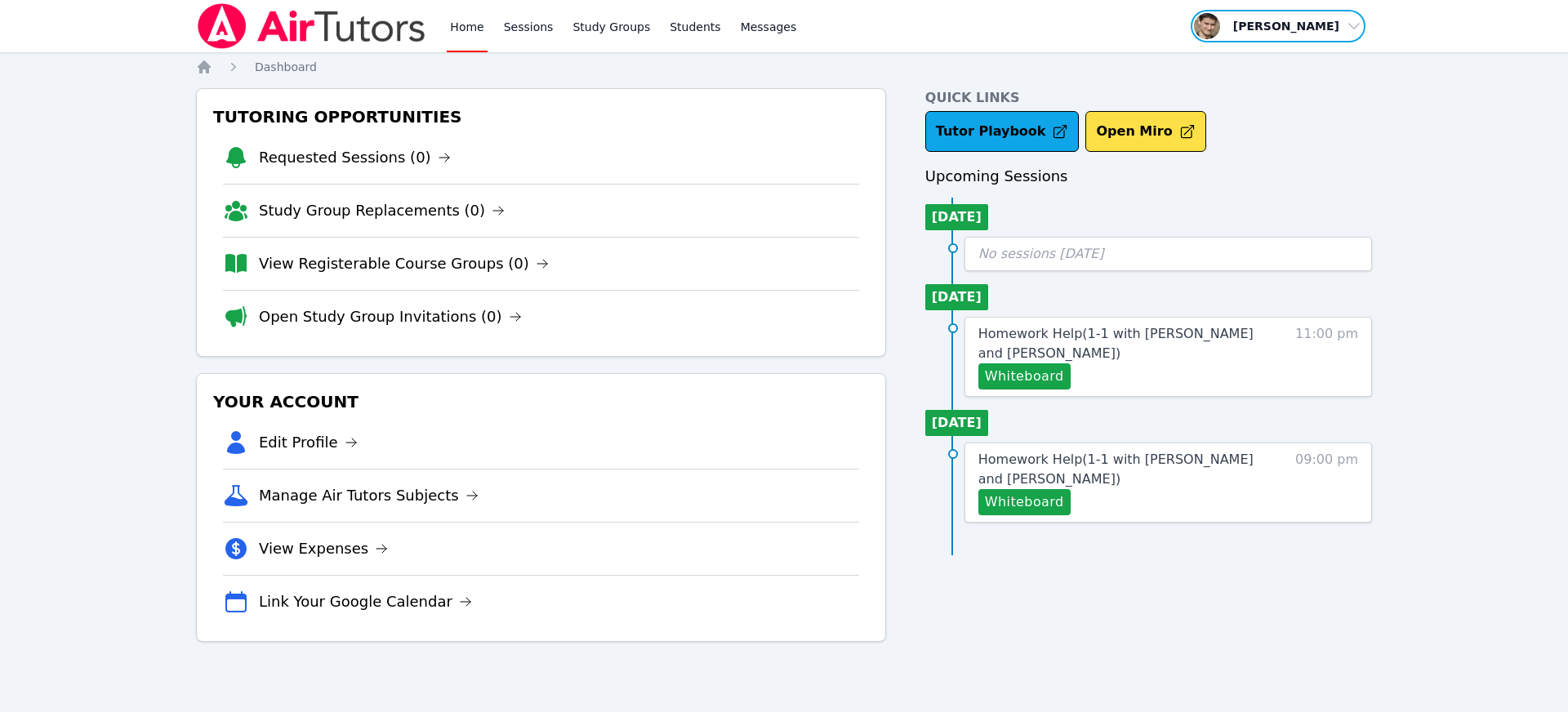
click at [1313, 29] on span "button" at bounding box center [1278, 26] width 179 height 36
click at [1248, 93] on button "Logout" at bounding box center [1284, 93] width 157 height 29
